Goal: Task Accomplishment & Management: Manage account settings

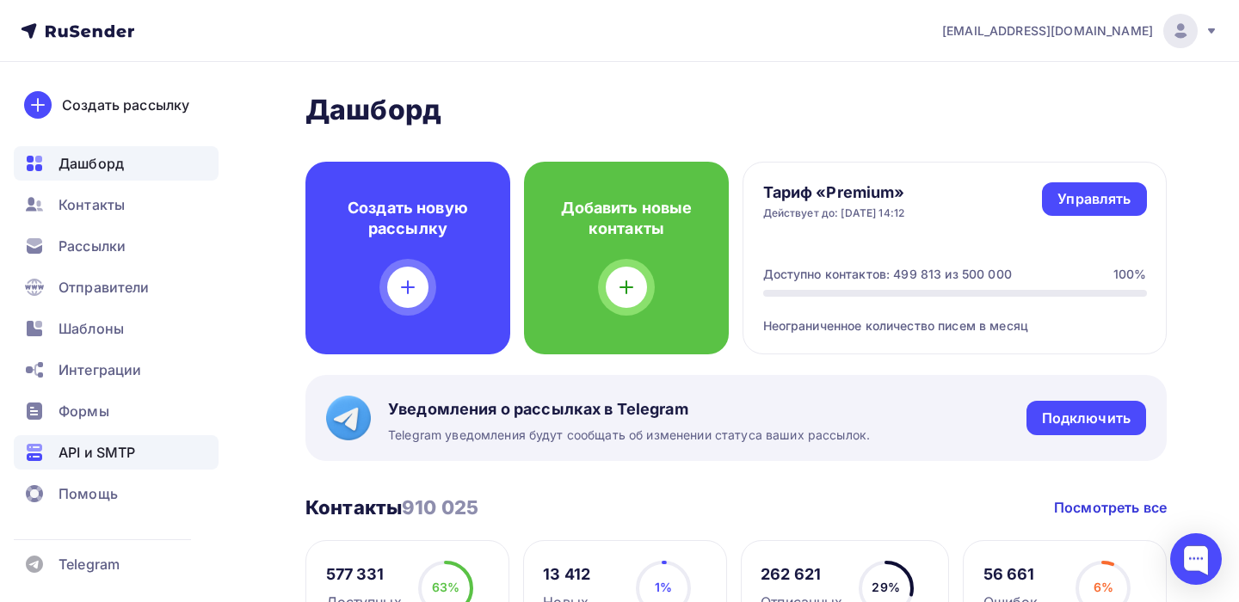
click at [120, 447] on span "API и SMTP" at bounding box center [97, 452] width 77 height 21
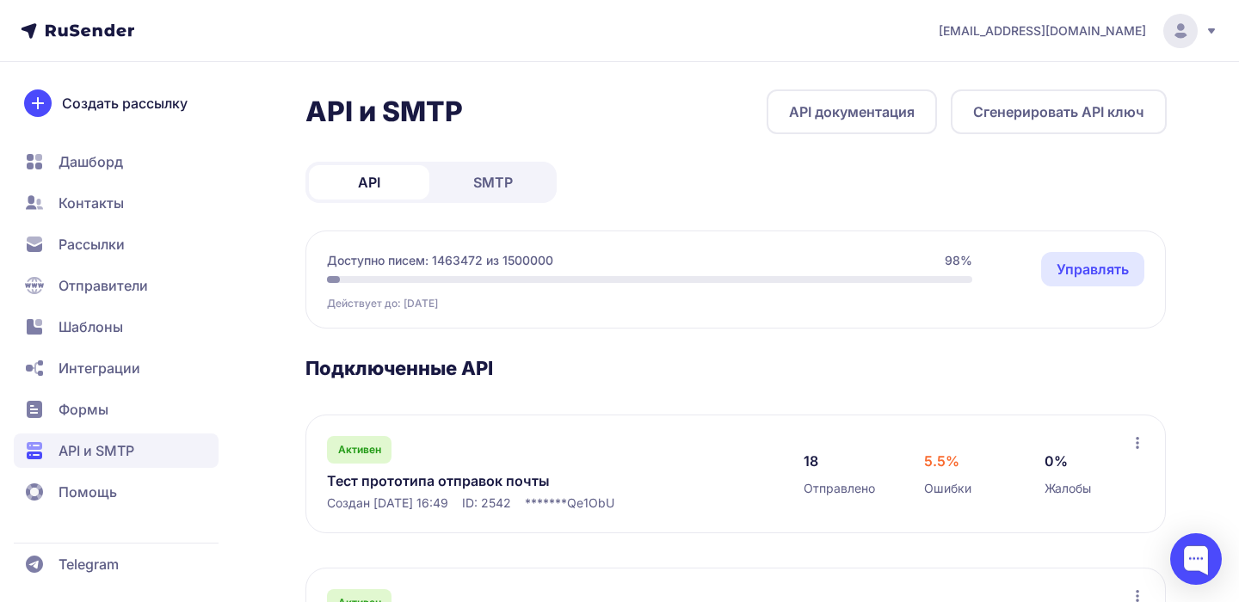
click at [1088, 28] on span "[EMAIL_ADDRESS][DOMAIN_NAME]" at bounding box center [1042, 30] width 207 height 17
click at [980, 158] on div "Выйти" at bounding box center [1063, 162] width 289 height 34
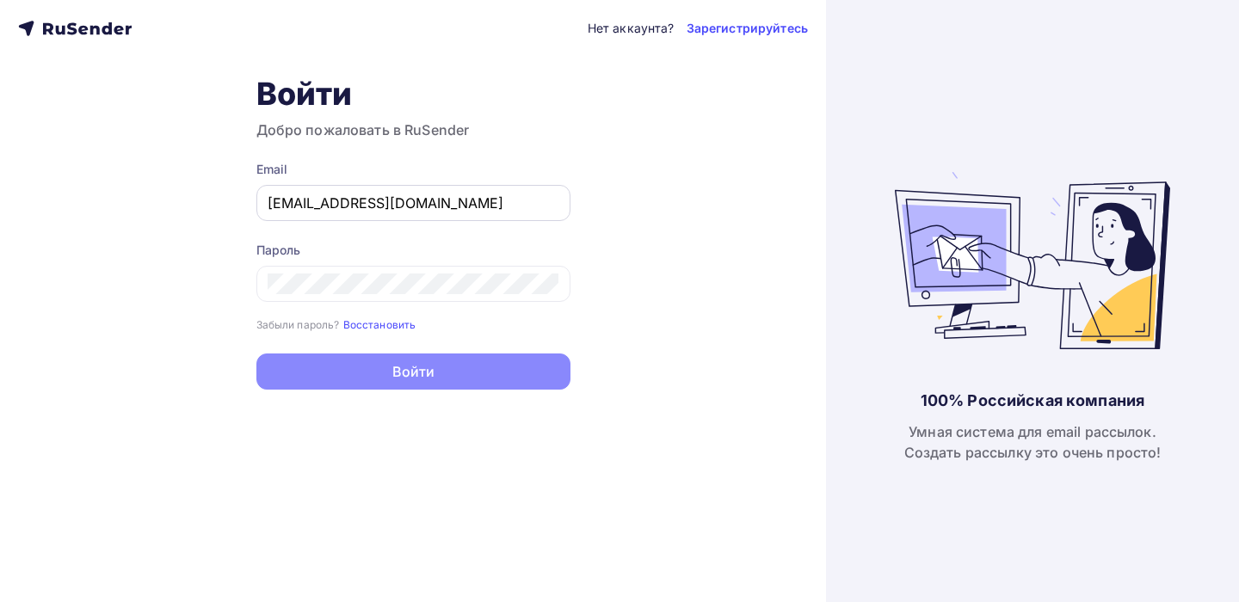
click at [443, 200] on input "[EMAIL_ADDRESS][DOMAIN_NAME]" at bounding box center [414, 203] width 292 height 21
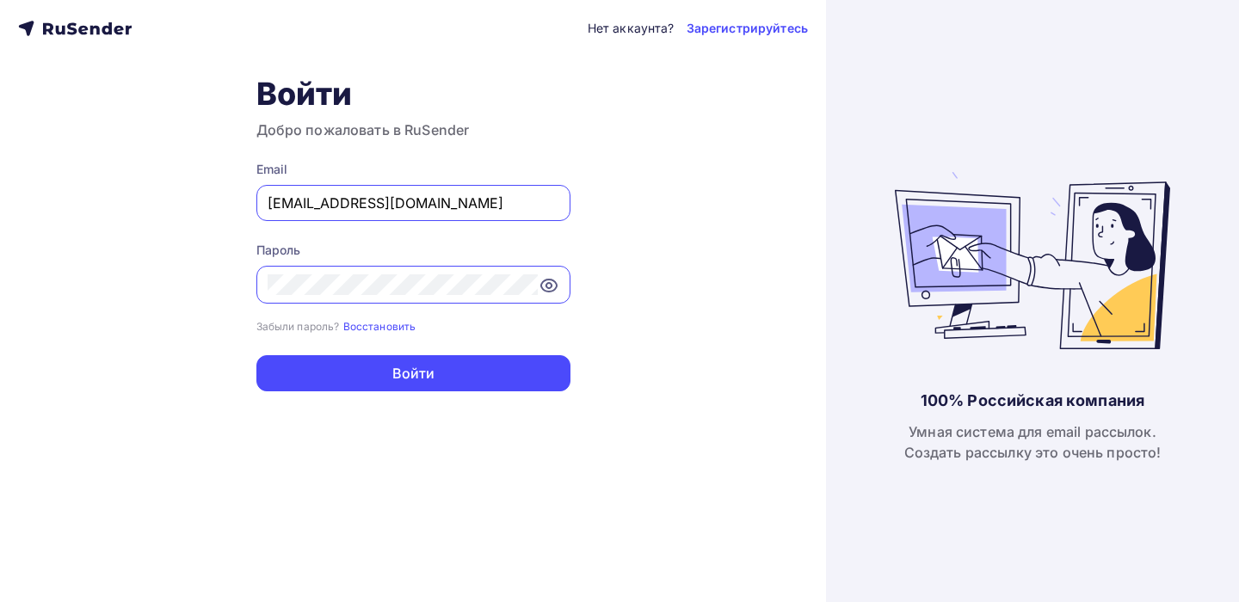
click at [443, 200] on input "a.shevtsov+ukit@ucoz-team.net" at bounding box center [414, 203] width 292 height 21
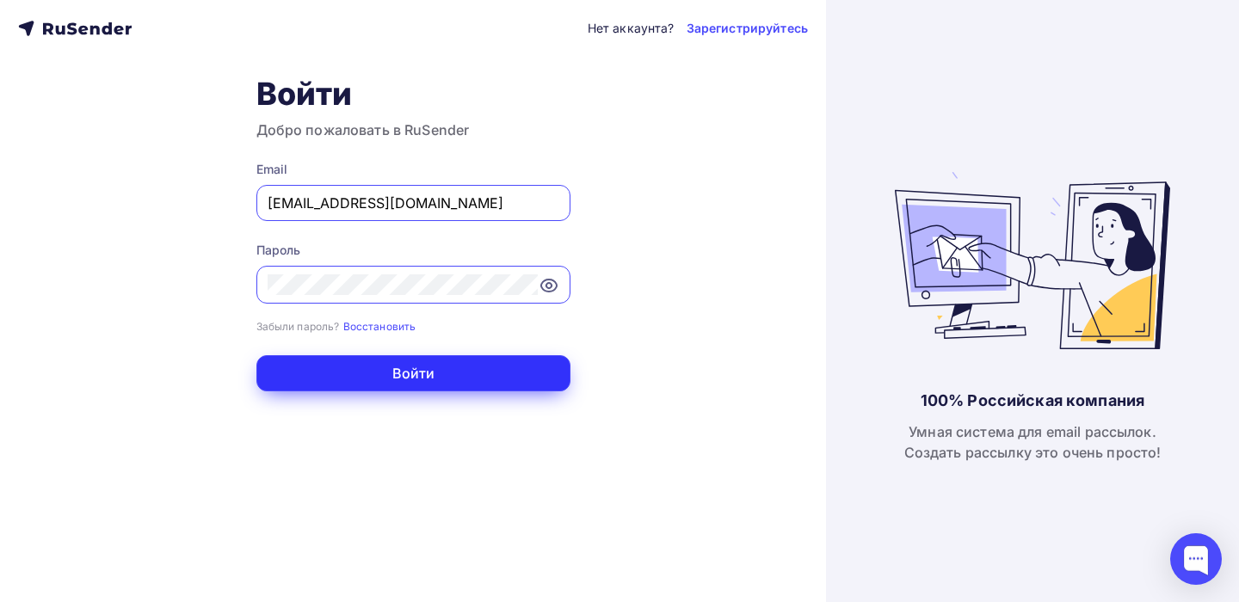
click at [509, 374] on button "Войти" at bounding box center [413, 373] width 314 height 36
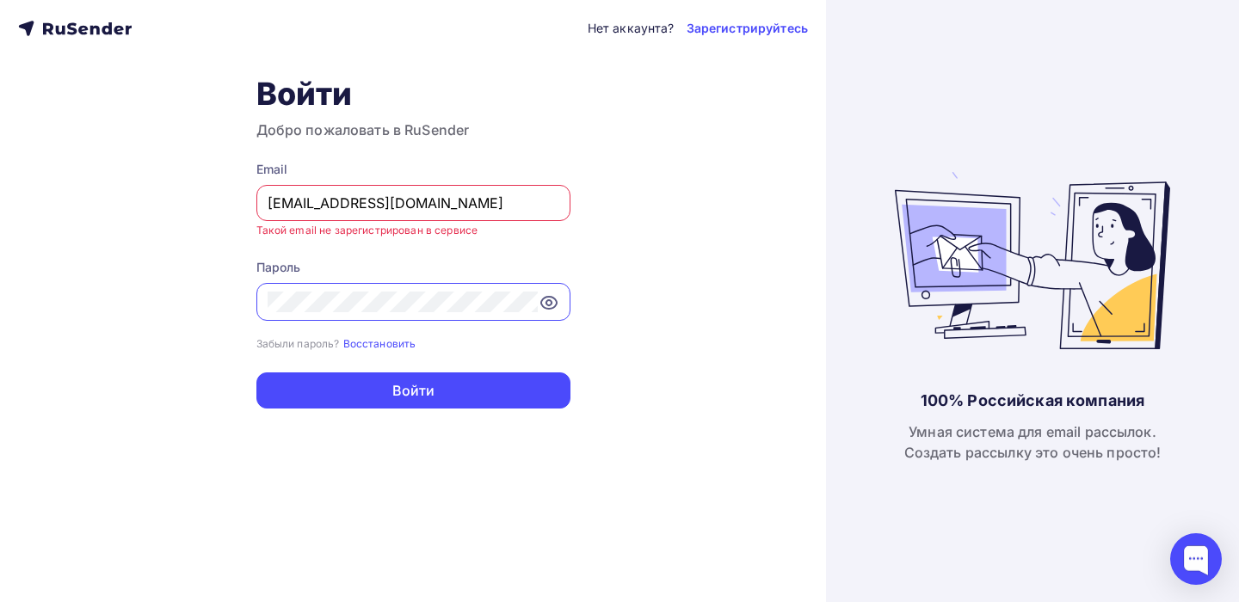
click at [452, 206] on input "lupoglazik@gmail.com" at bounding box center [414, 203] width 292 height 21
type input "irina@rusender.ru"
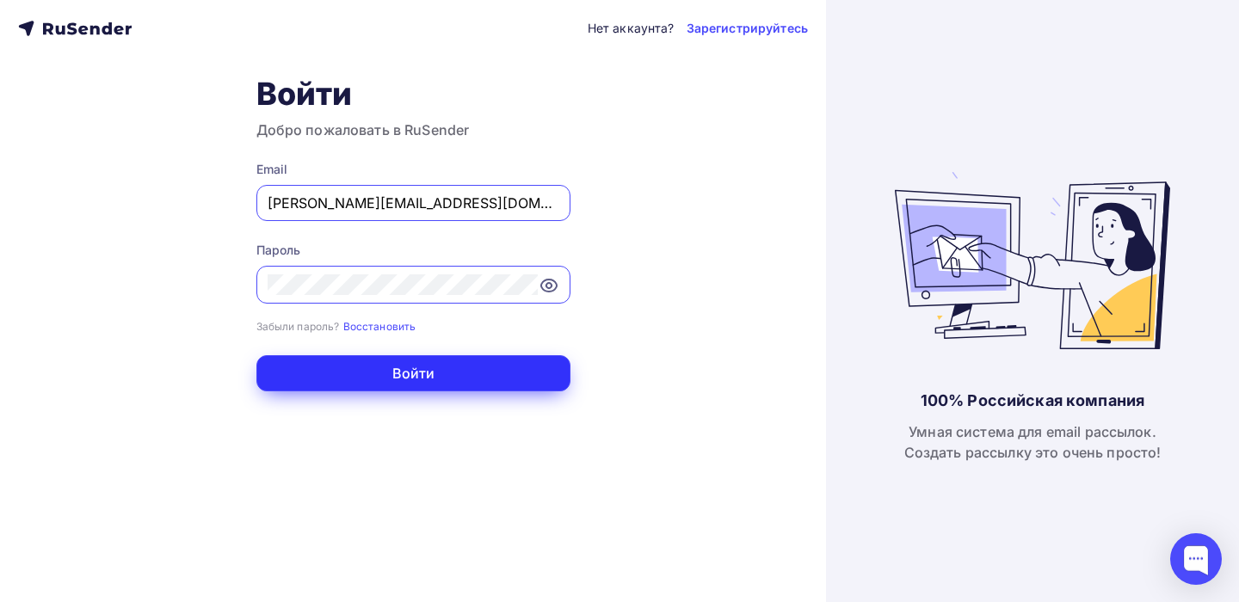
click at [484, 375] on button "Войти" at bounding box center [413, 373] width 314 height 36
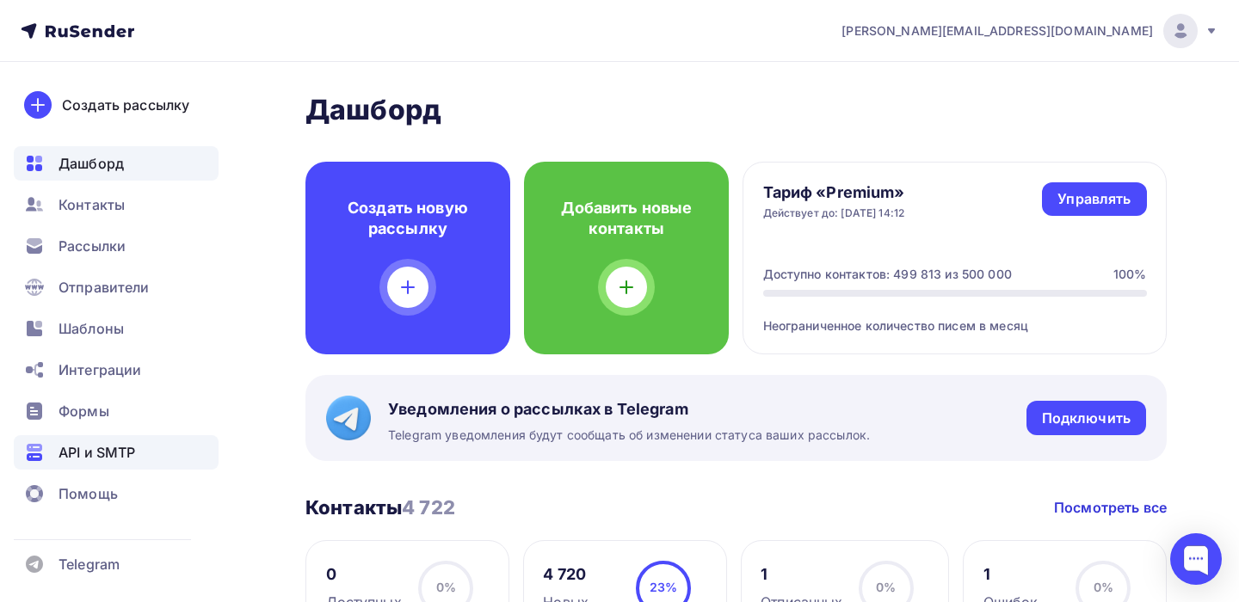
click at [113, 456] on span "API и SMTP" at bounding box center [97, 452] width 77 height 21
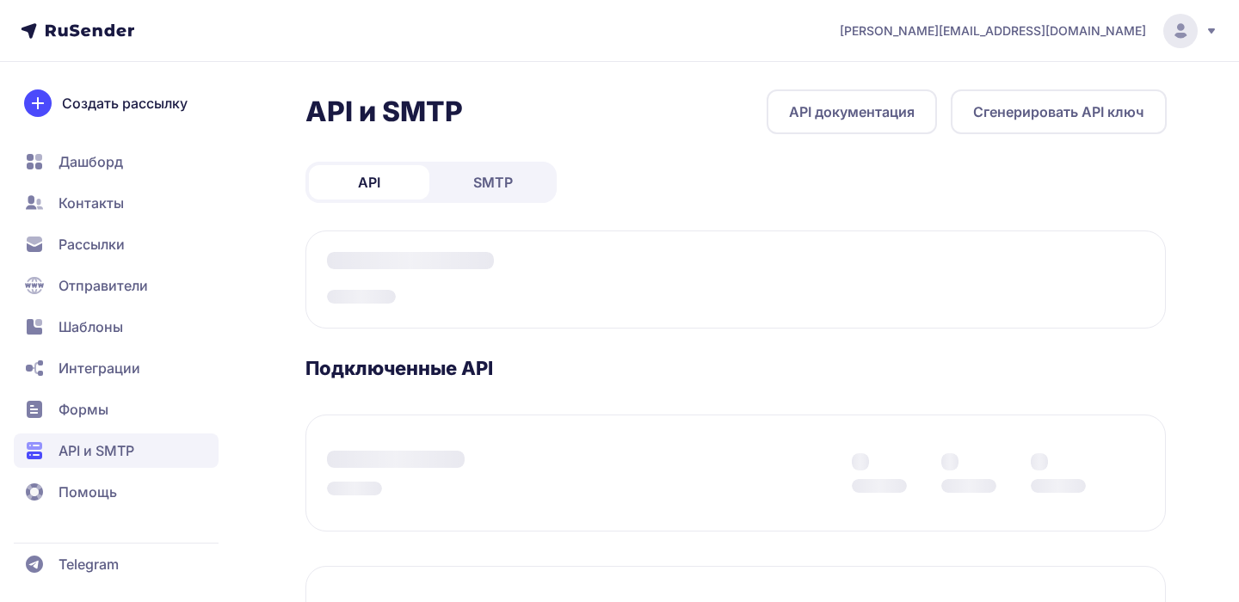
click at [485, 180] on span "SMTP" at bounding box center [493, 182] width 40 height 21
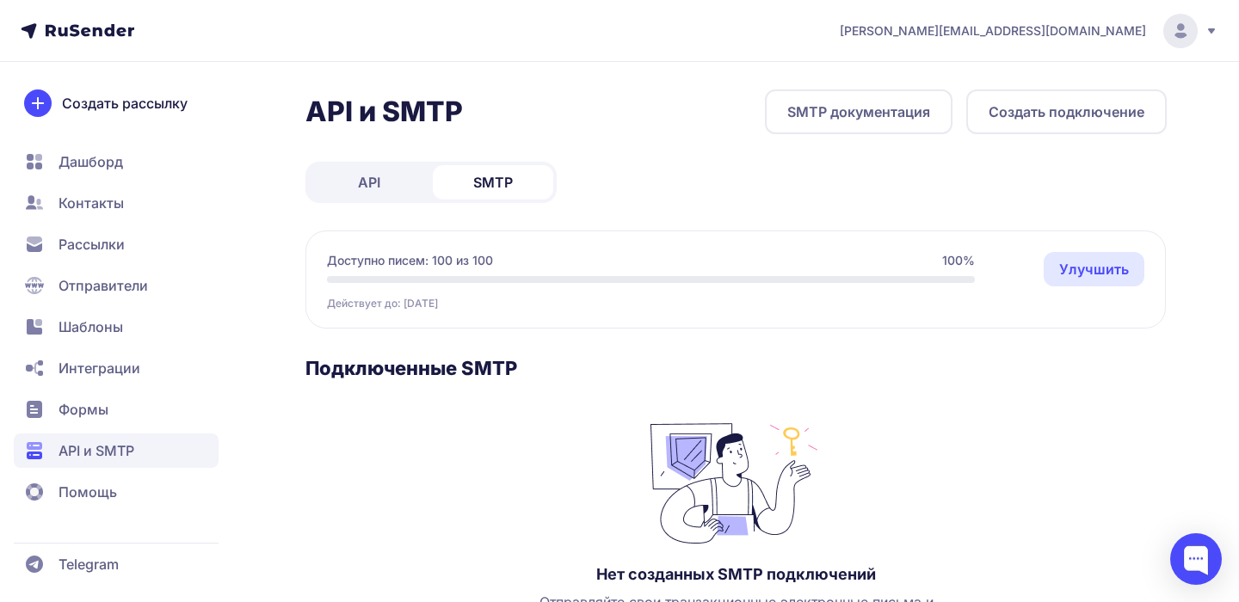
click at [1199, 28] on div "[PERSON_NAME][EMAIL_ADDRESS][DOMAIN_NAME]" at bounding box center [1029, 31] width 379 height 34
click at [1027, 169] on div "Выйти" at bounding box center [1063, 162] width 289 height 34
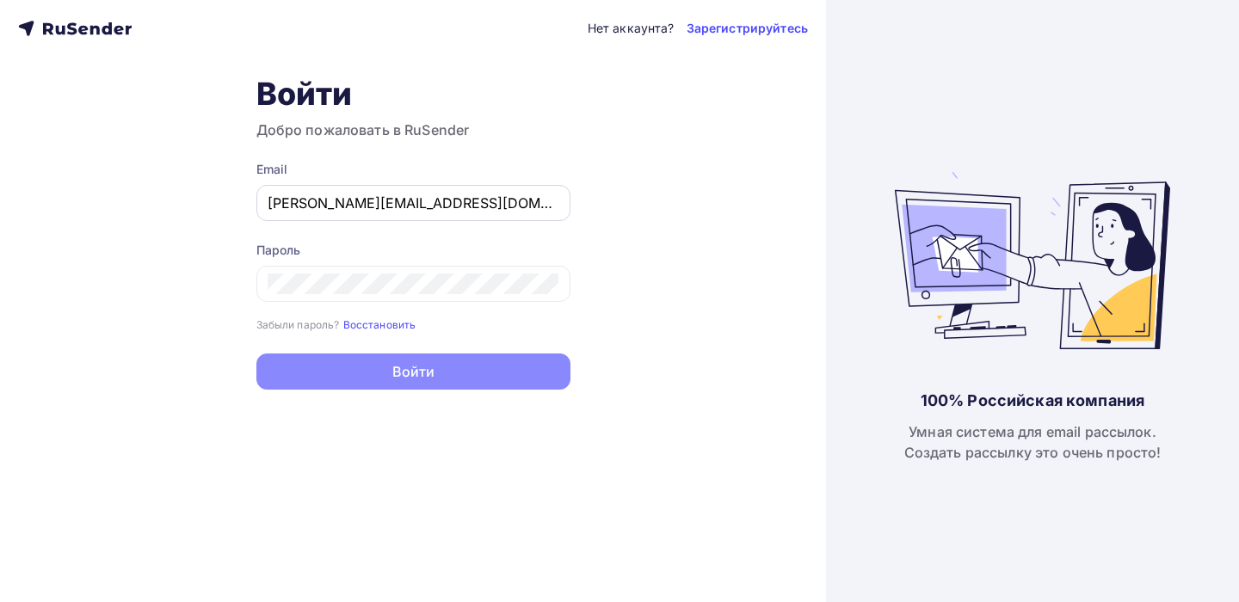
click at [416, 203] on input "irina@rusender.ru" at bounding box center [414, 203] width 292 height 21
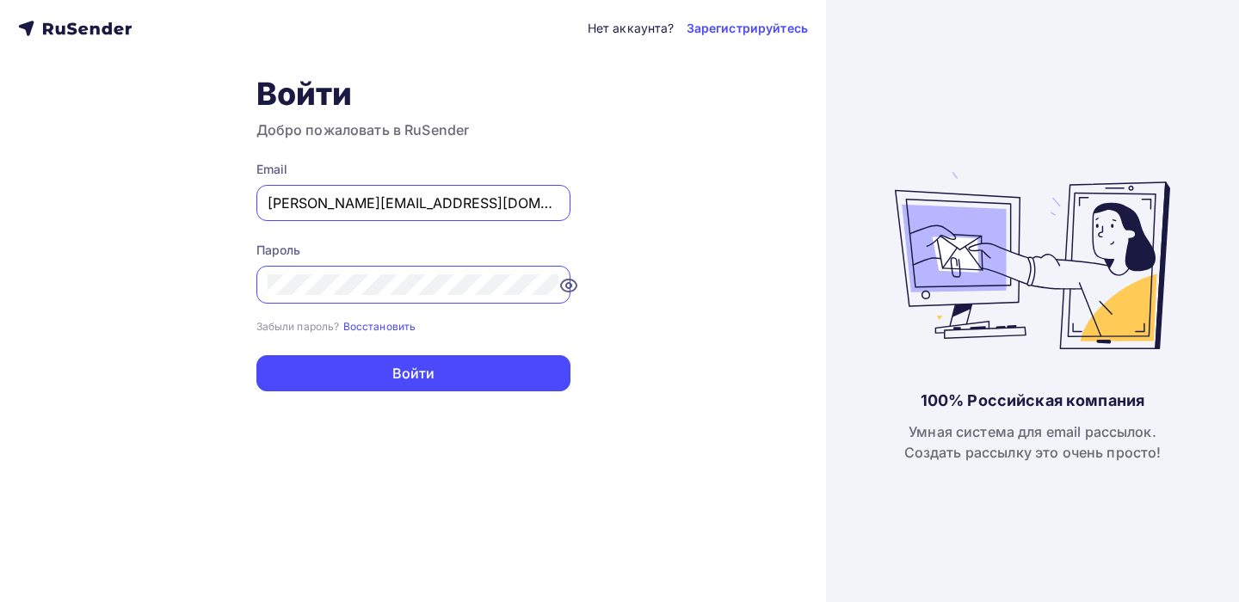
click at [416, 203] on input "irina@rusender.ru" at bounding box center [414, 203] width 292 height 21
type input "[PERSON_NAME][EMAIL_ADDRESS][DOMAIN_NAME]"
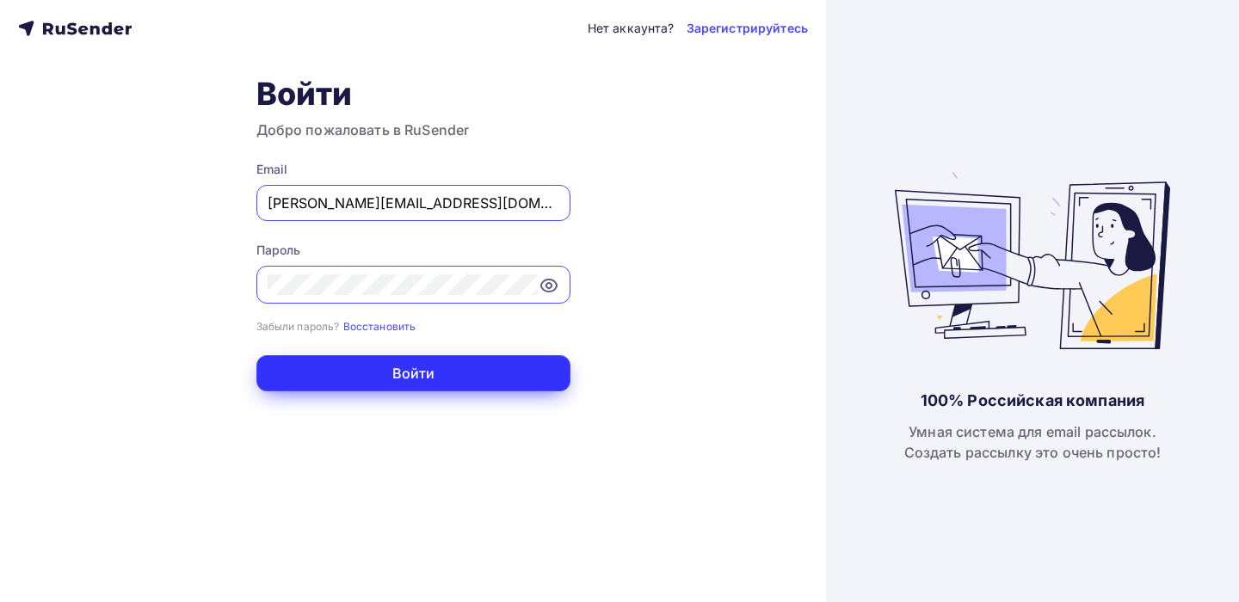
click at [487, 375] on button "Войти" at bounding box center [413, 373] width 314 height 36
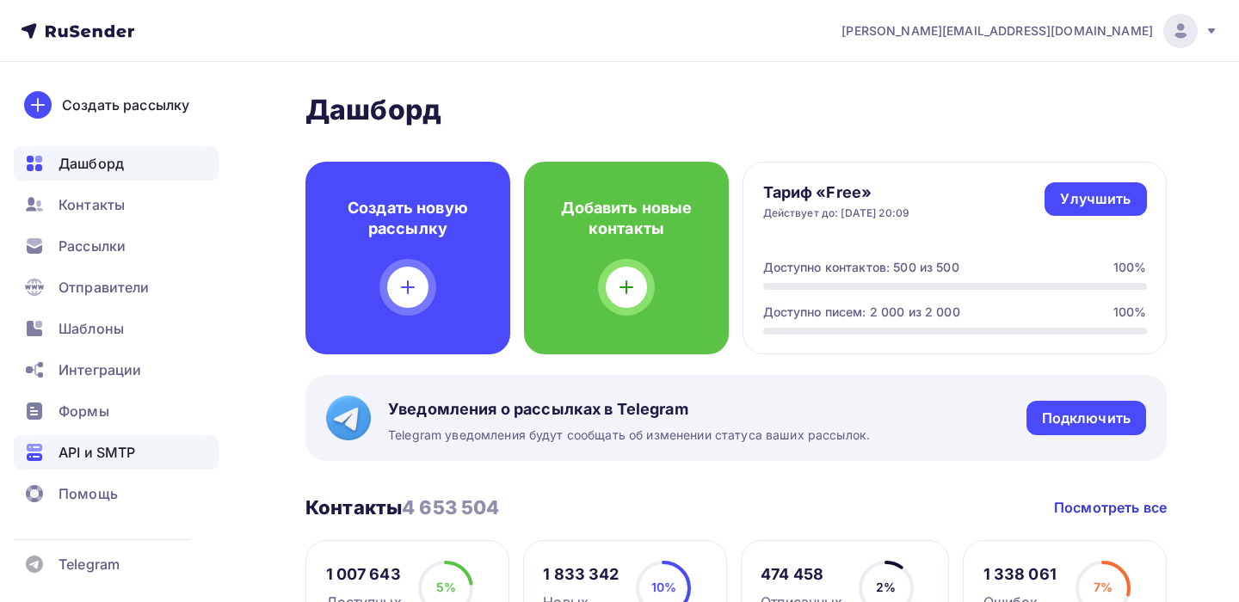
click at [123, 460] on span "API и SMTP" at bounding box center [97, 452] width 77 height 21
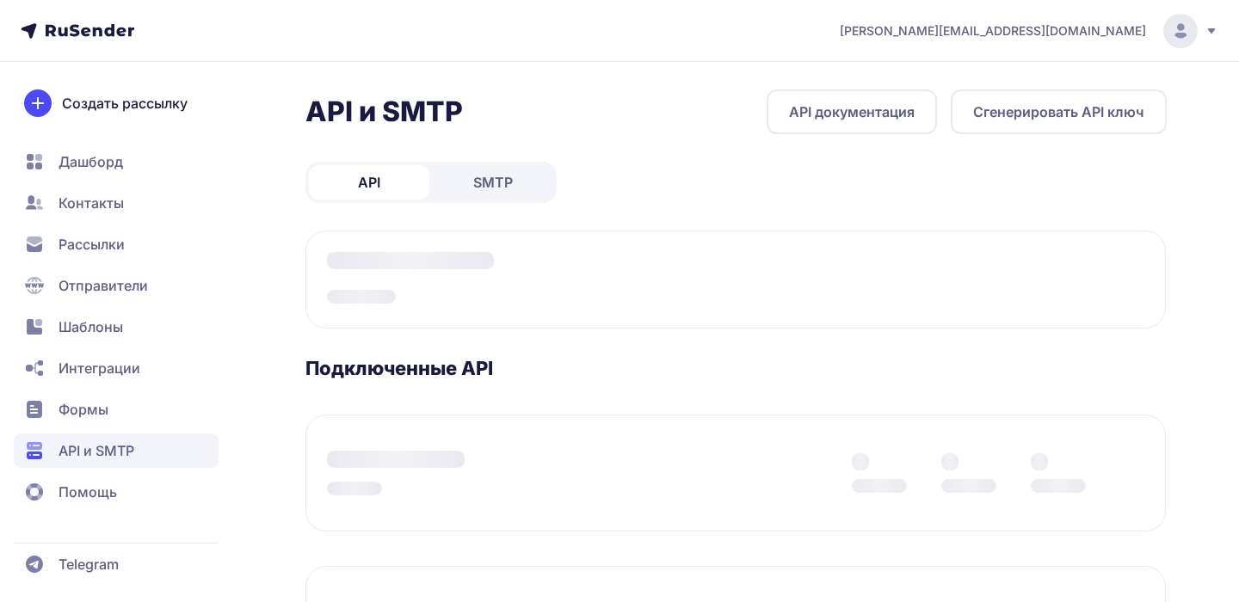
click at [515, 193] on link "SMTP" at bounding box center [493, 182] width 120 height 34
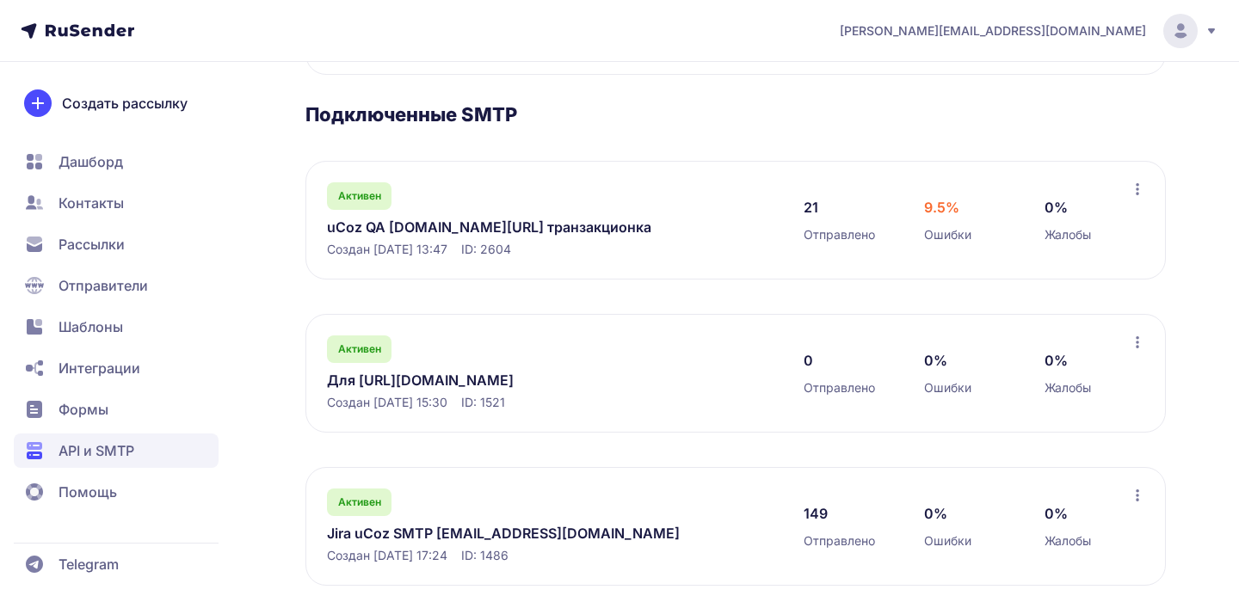
scroll to position [281, 0]
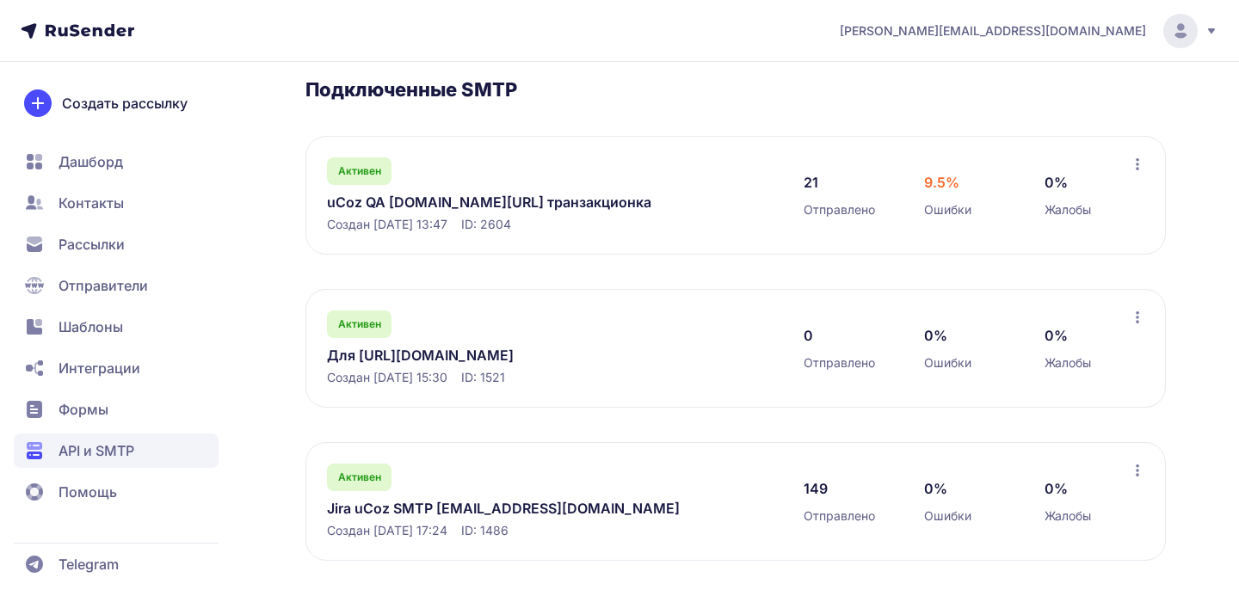
click at [454, 509] on link "Jira uCoz SMTP jira@ucozmail.com" at bounding box center [503, 508] width 353 height 21
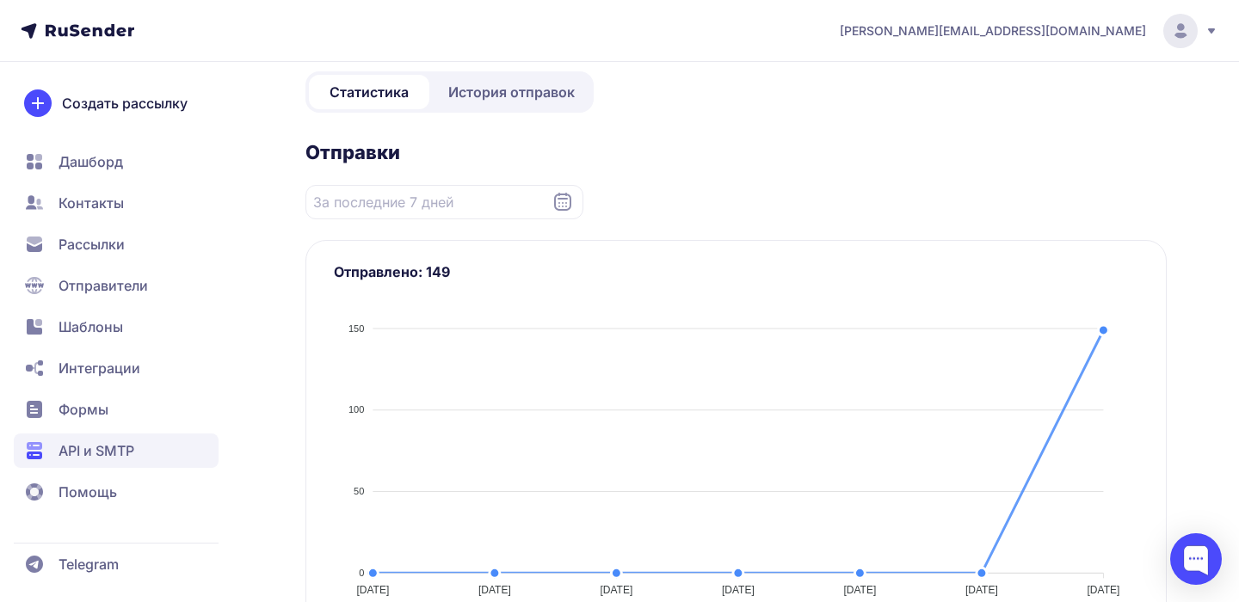
scroll to position [215, 0]
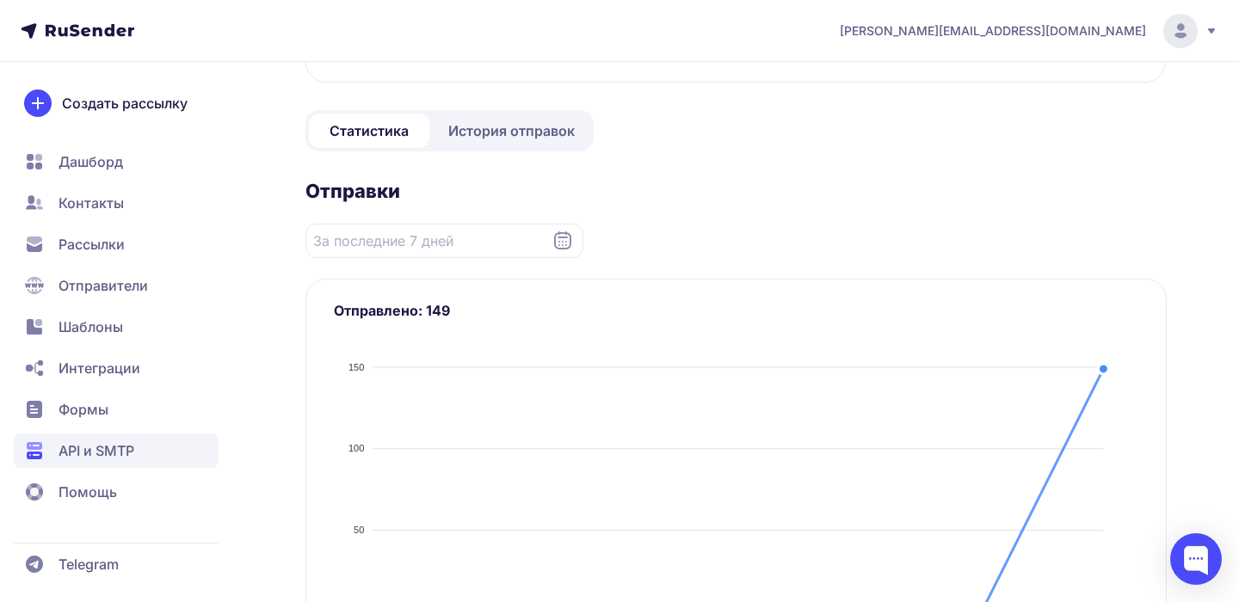
click at [546, 129] on span "История отправок" at bounding box center [511, 130] width 126 height 21
click at [520, 127] on span "История отправок" at bounding box center [511, 130] width 126 height 21
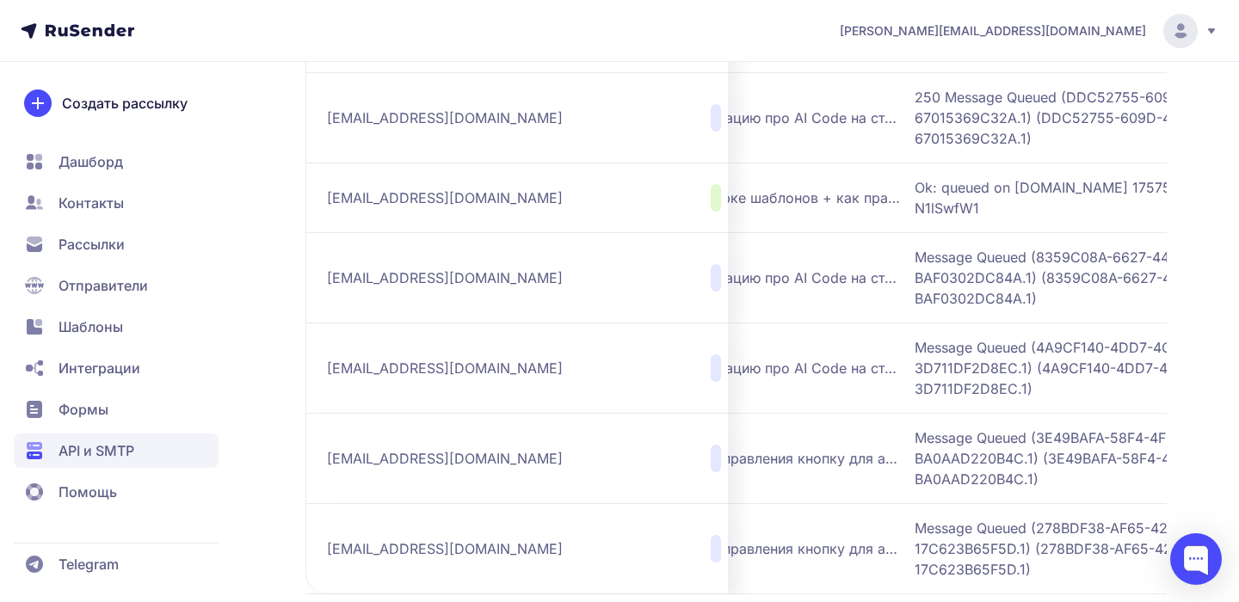
scroll to position [0, 567]
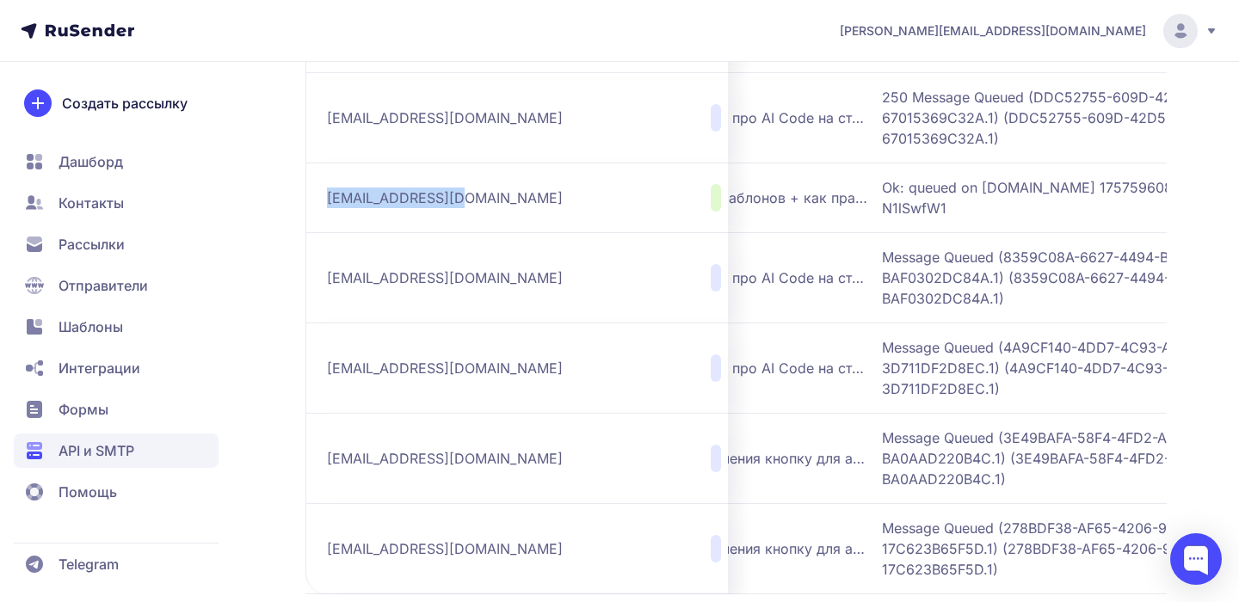
drag, startPoint x: 450, startPoint y: 176, endPoint x: 324, endPoint y: 175, distance: 125.6
click at [324, 175] on td "79111571731@ya.ru" at bounding box center [516, 198] width 422 height 70
copy span "79111571731@ya.ru"
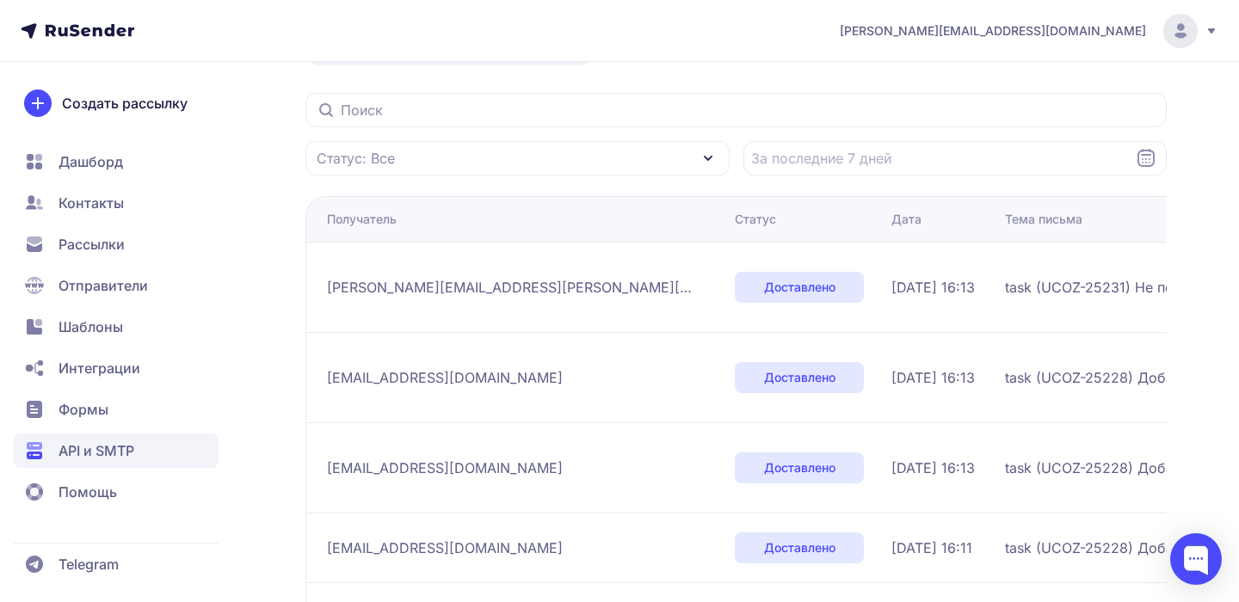
scroll to position [174, 0]
click at [99, 26] on icon at bounding box center [90, 30] width 89 height 13
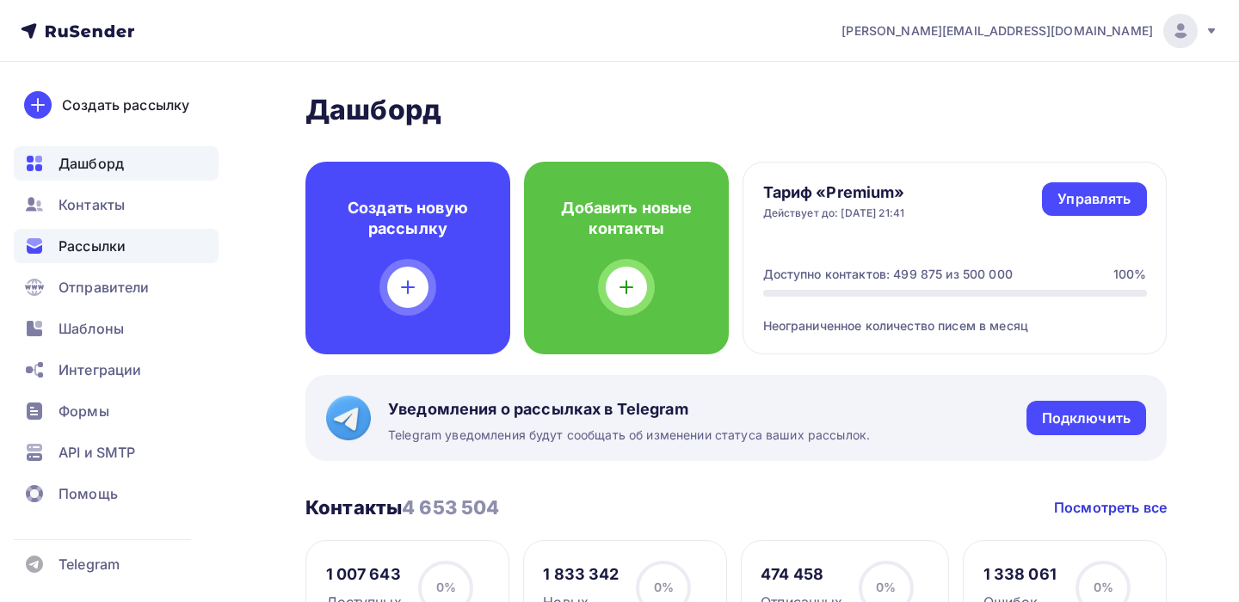
click at [71, 239] on span "Рассылки" at bounding box center [92, 246] width 67 height 21
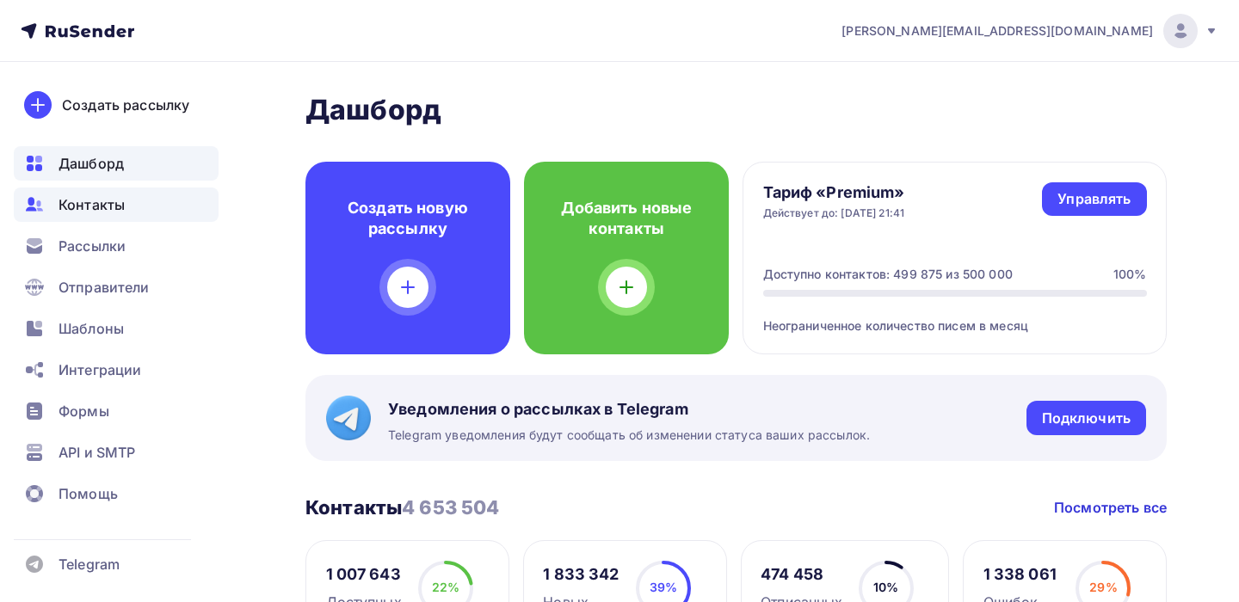
click at [108, 188] on div "Контакты" at bounding box center [116, 205] width 205 height 34
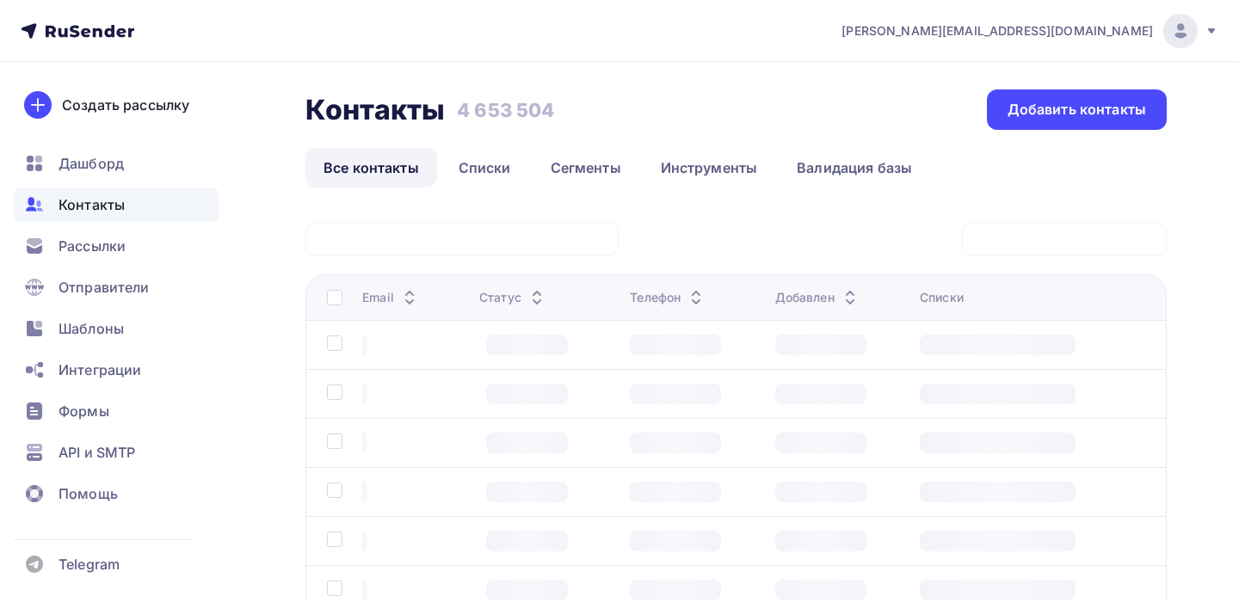
click at [102, 214] on span "Контакты" at bounding box center [92, 204] width 66 height 21
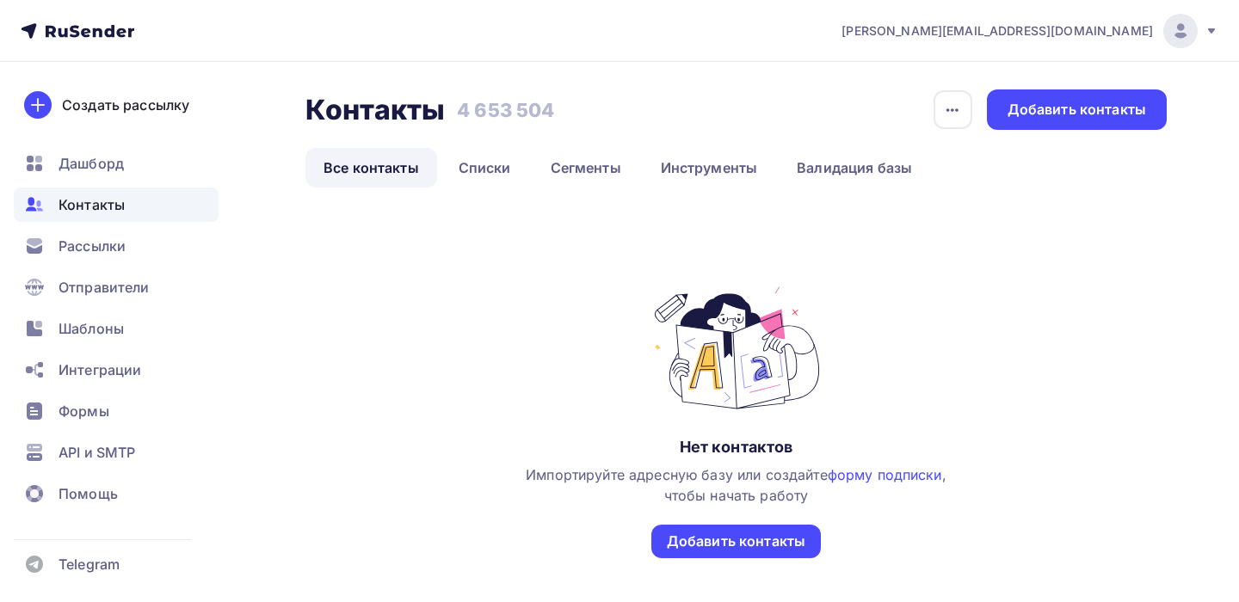
click at [1187, 28] on img at bounding box center [1180, 31] width 21 height 21
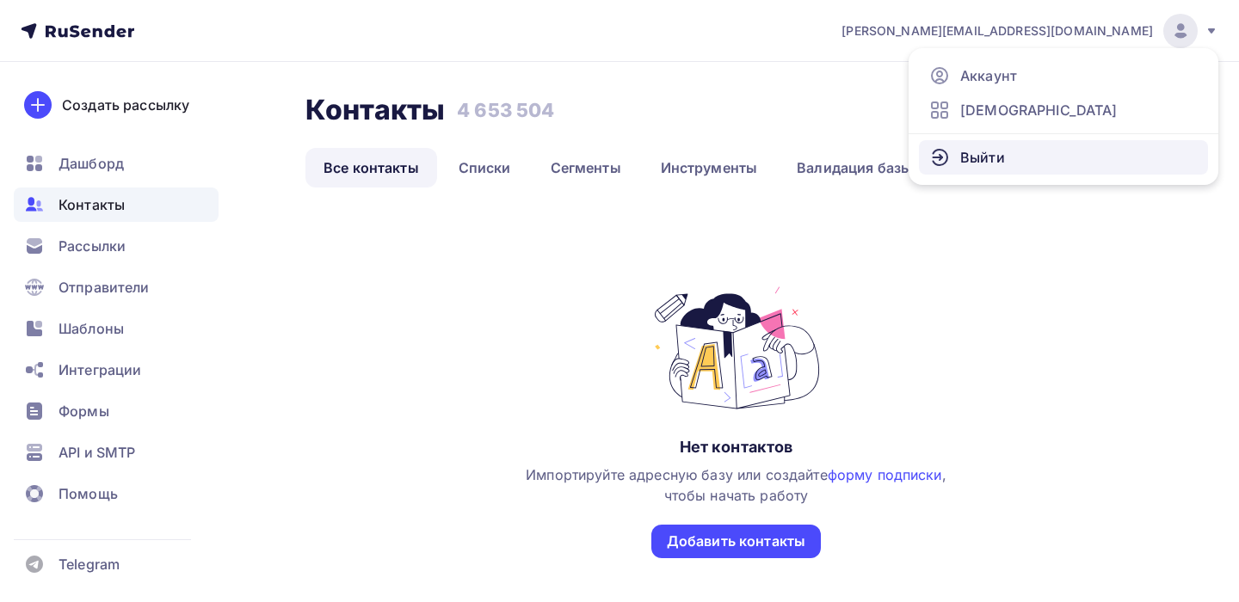
click at [1001, 173] on link "Выйти" at bounding box center [1063, 157] width 289 height 34
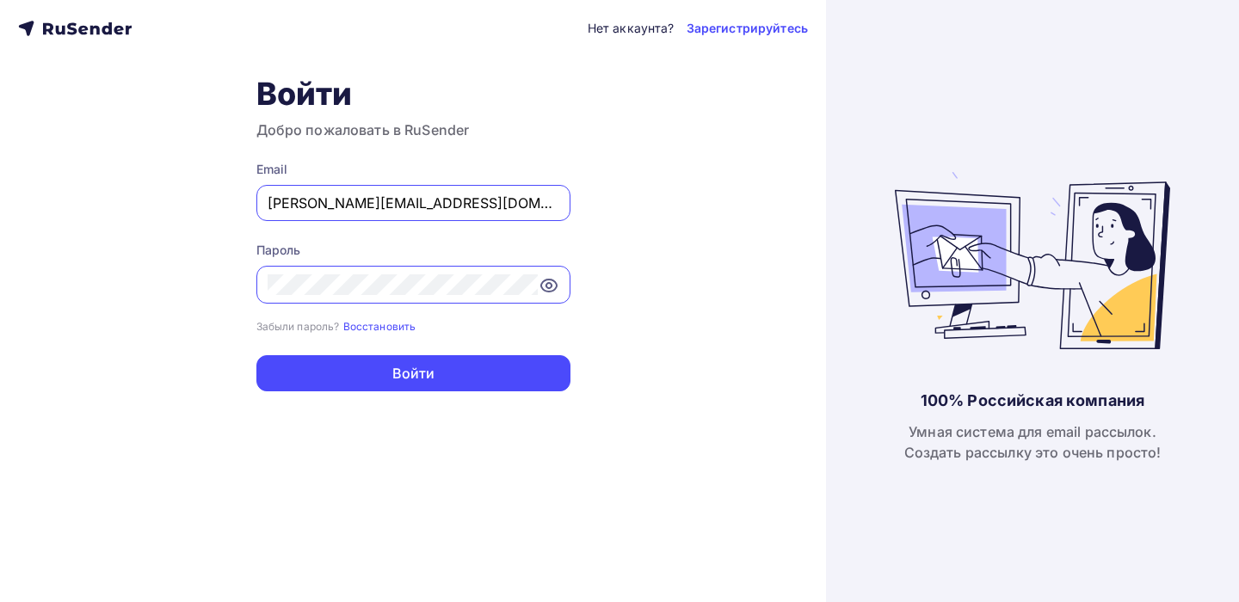
click at [399, 208] on input "[PERSON_NAME][EMAIL_ADDRESS][DOMAIN_NAME]" at bounding box center [414, 203] width 292 height 21
type input "[PERSON_NAME][EMAIL_ADDRESS][DOMAIN_NAME]"
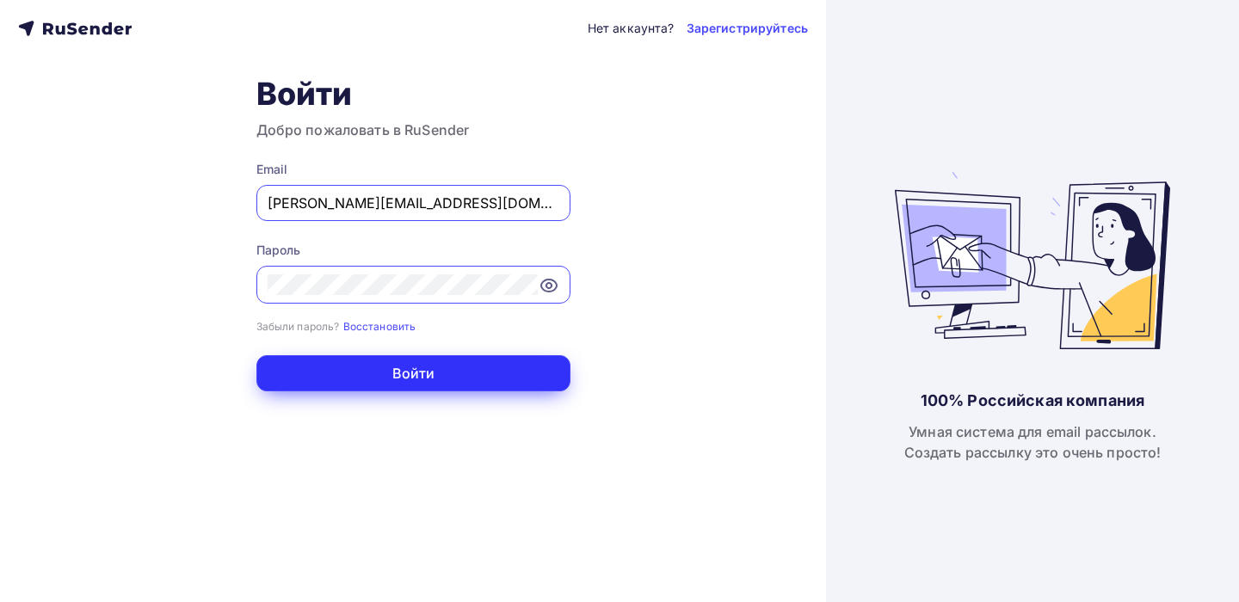
click at [410, 385] on button "Войти" at bounding box center [413, 373] width 314 height 36
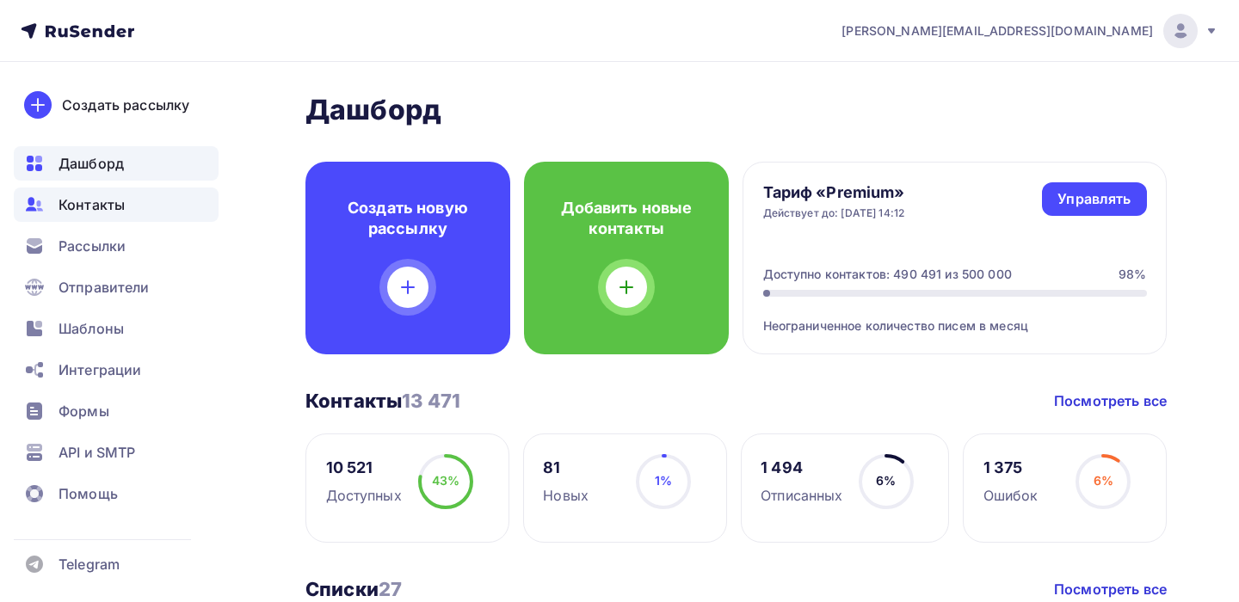
click at [94, 203] on span "Контакты" at bounding box center [92, 204] width 66 height 21
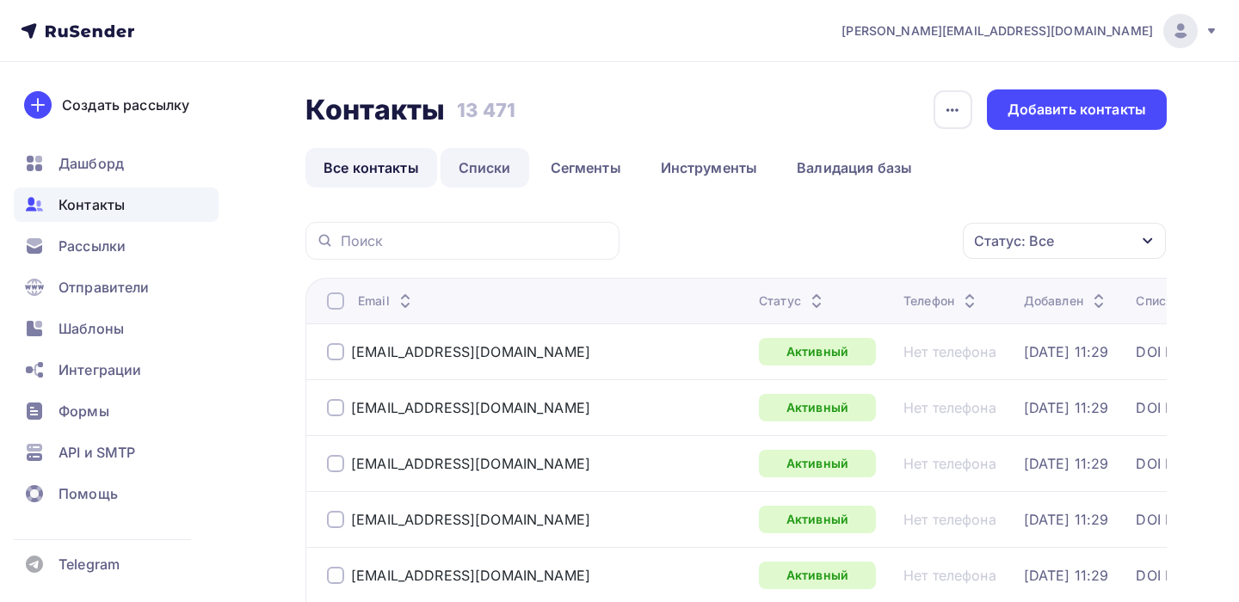
click at [487, 164] on link "Списки" at bounding box center [485, 168] width 89 height 40
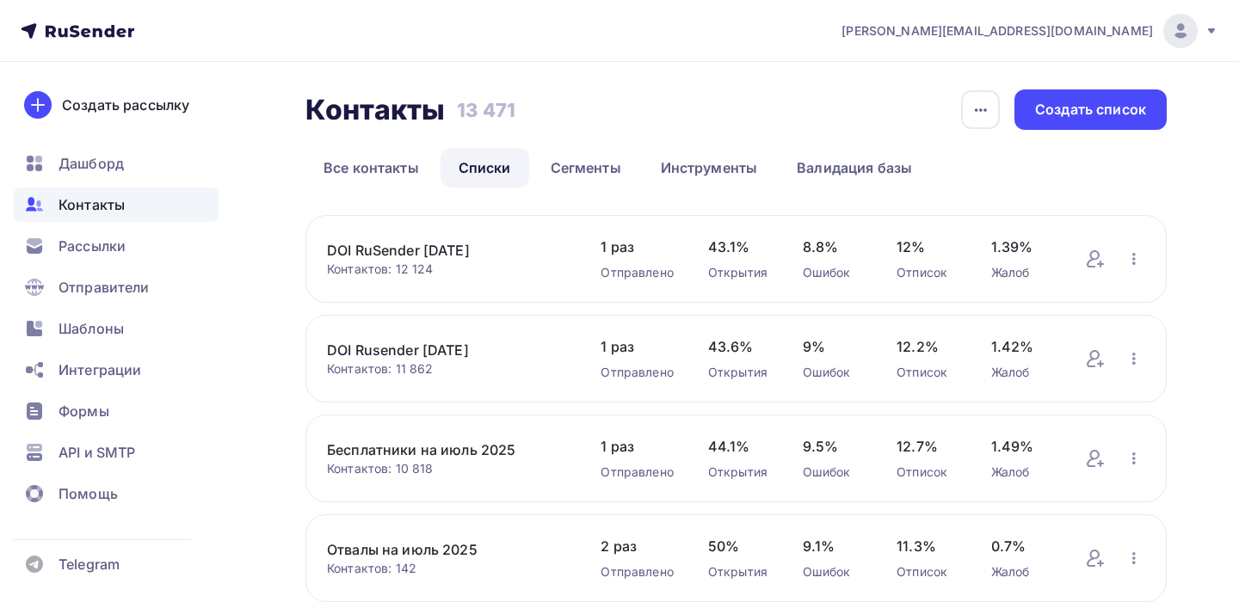
click at [453, 247] on link "DOI RuSender [DATE]" at bounding box center [446, 250] width 239 height 21
